Goal: Task Accomplishment & Management: Use online tool/utility

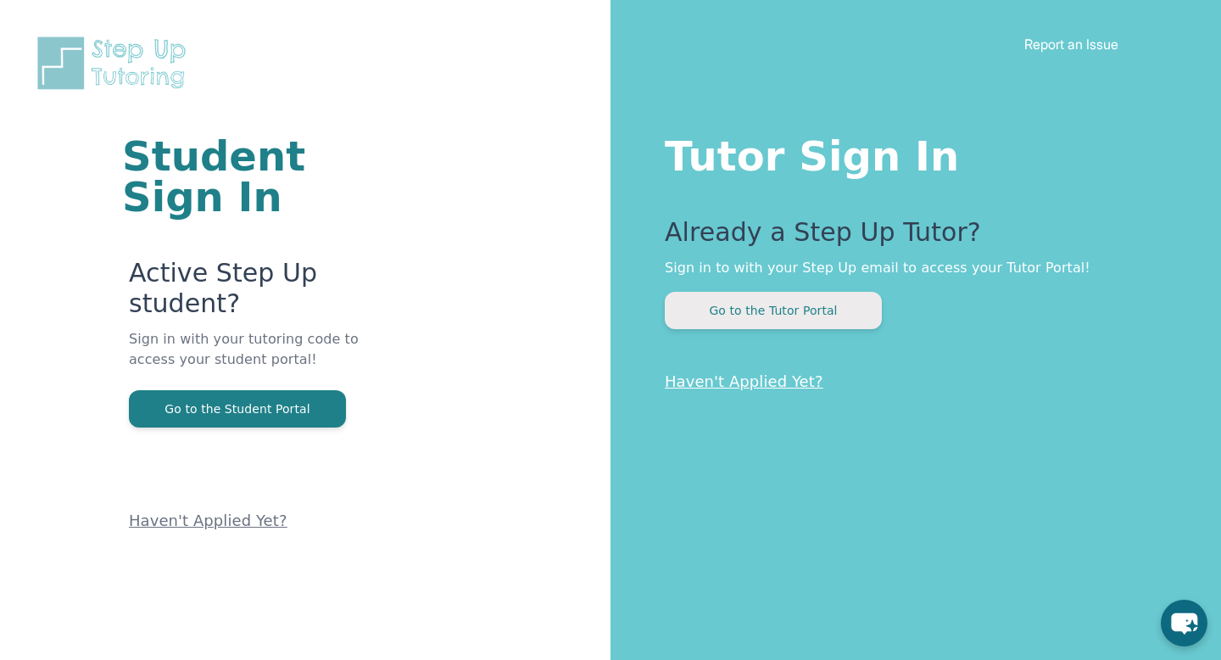
click at [803, 319] on button "Go to the Tutor Portal" at bounding box center [773, 310] width 217 height 37
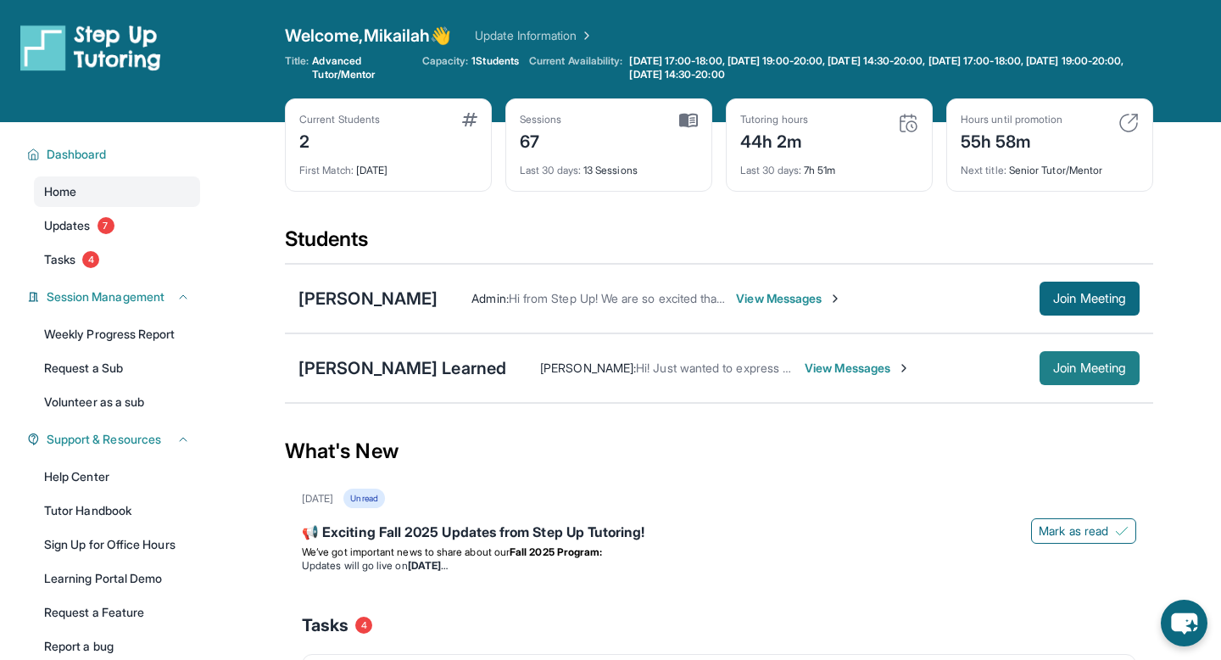
click at [1102, 367] on span "Join Meeting" at bounding box center [1090, 368] width 73 height 10
